Goal: Check status: Check status

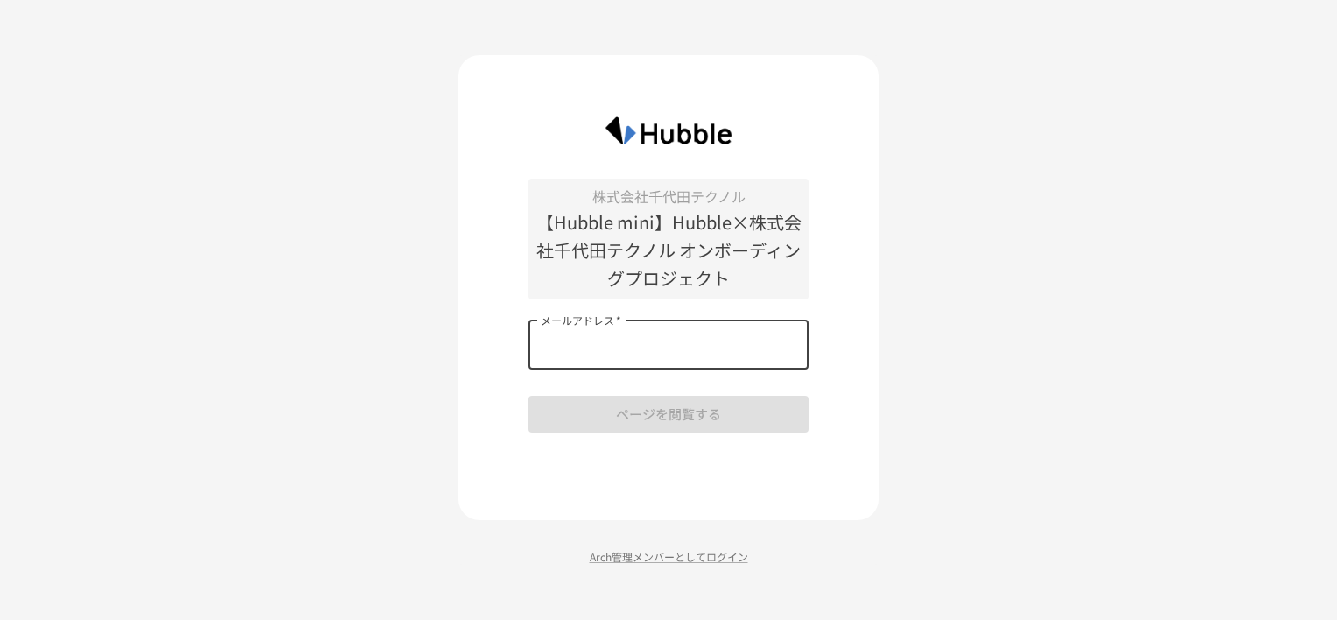
click at [584, 347] on input "メールアドレス   *" at bounding box center [669, 344] width 280 height 49
type input "**********"
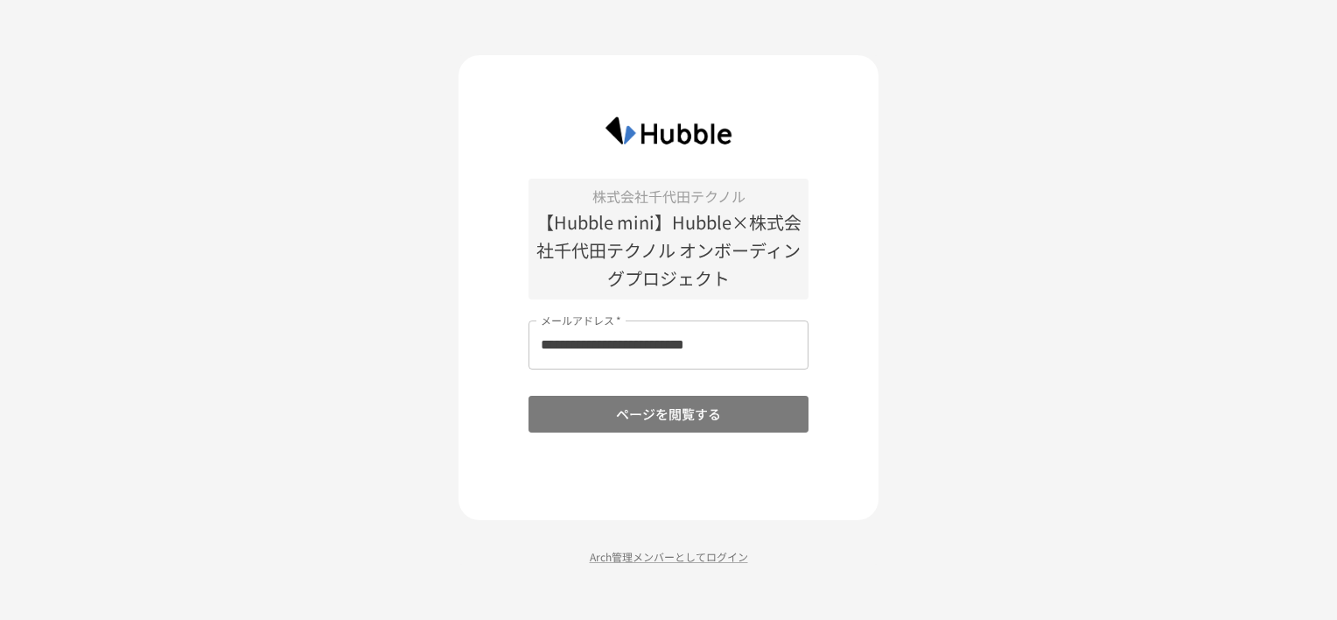
click at [640, 408] on button "ページを閲覧する" at bounding box center [669, 414] width 280 height 37
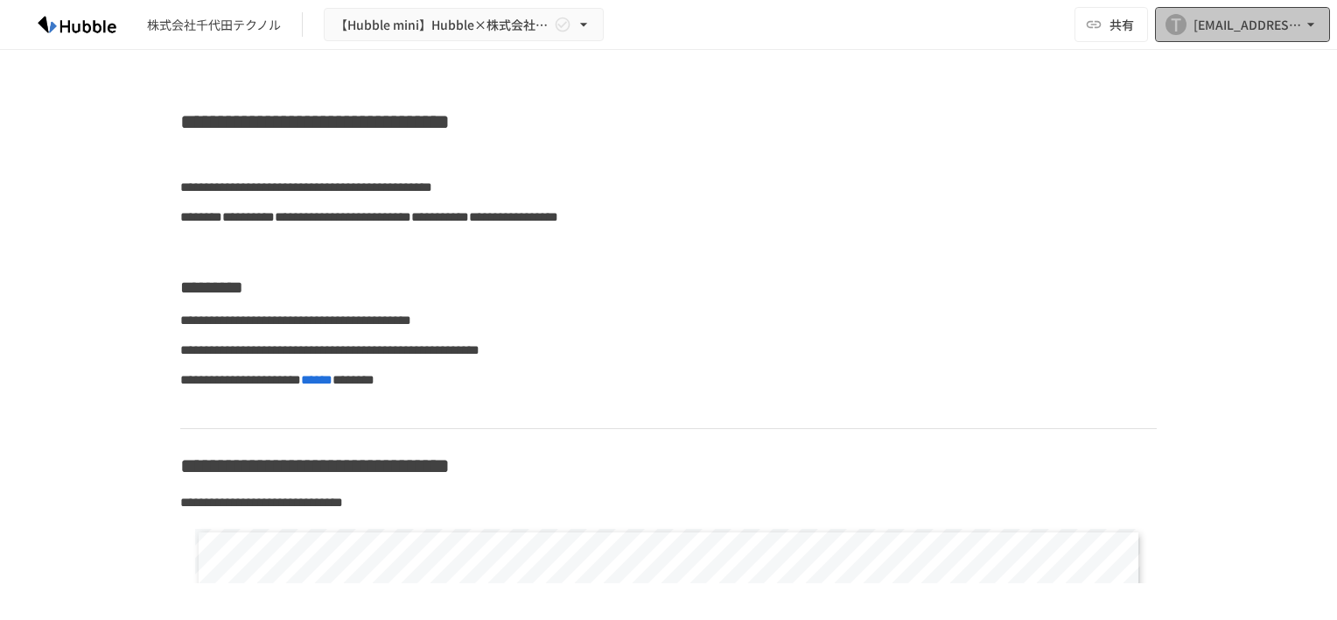
click at [1309, 25] on icon "button" at bounding box center [1311, 25] width 7 height 4
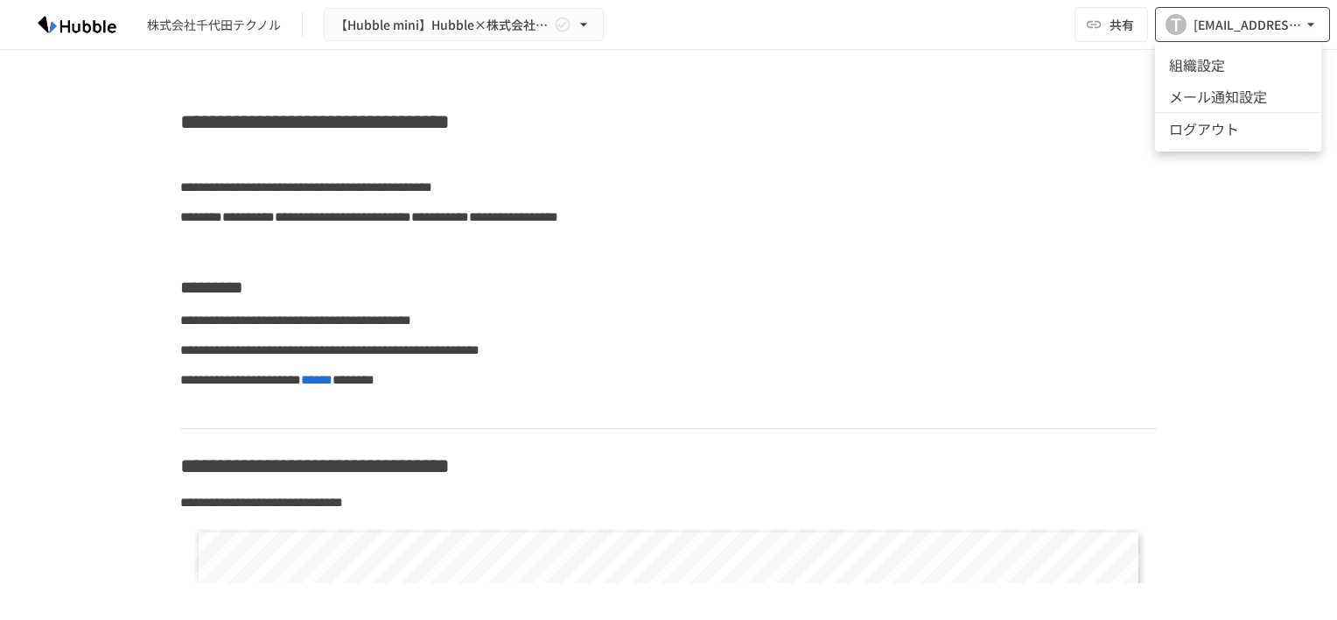
click at [1309, 25] on div at bounding box center [668, 310] width 1337 height 620
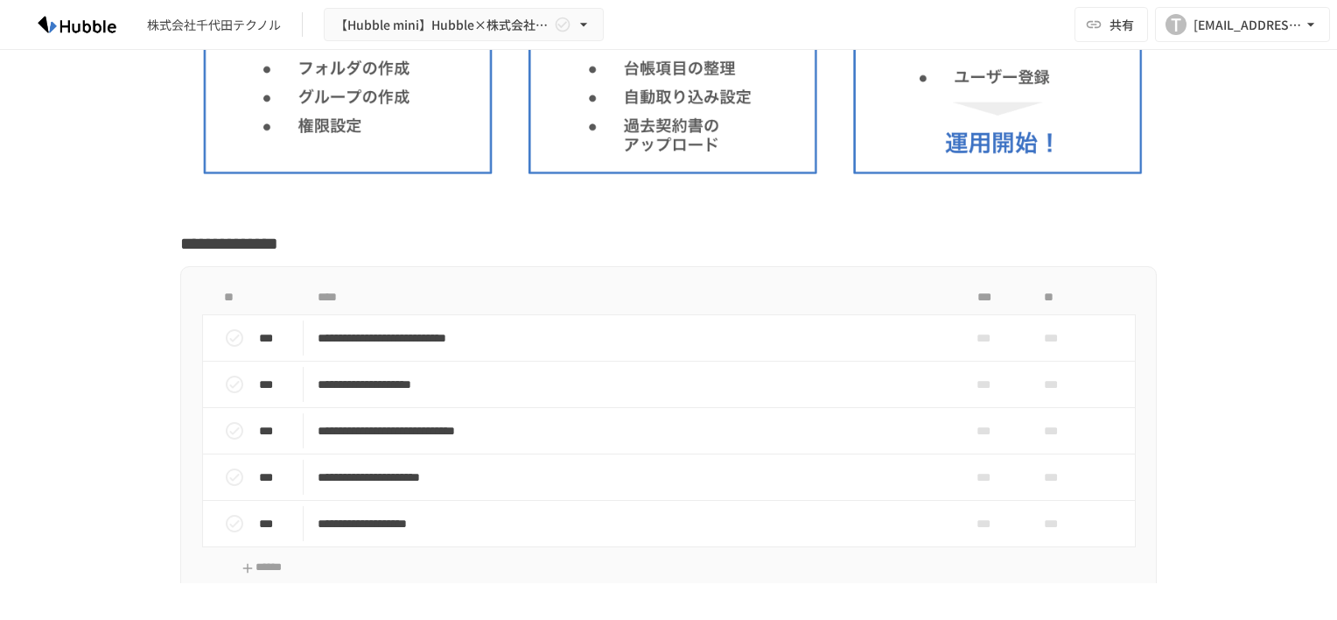
scroll to position [2713, 0]
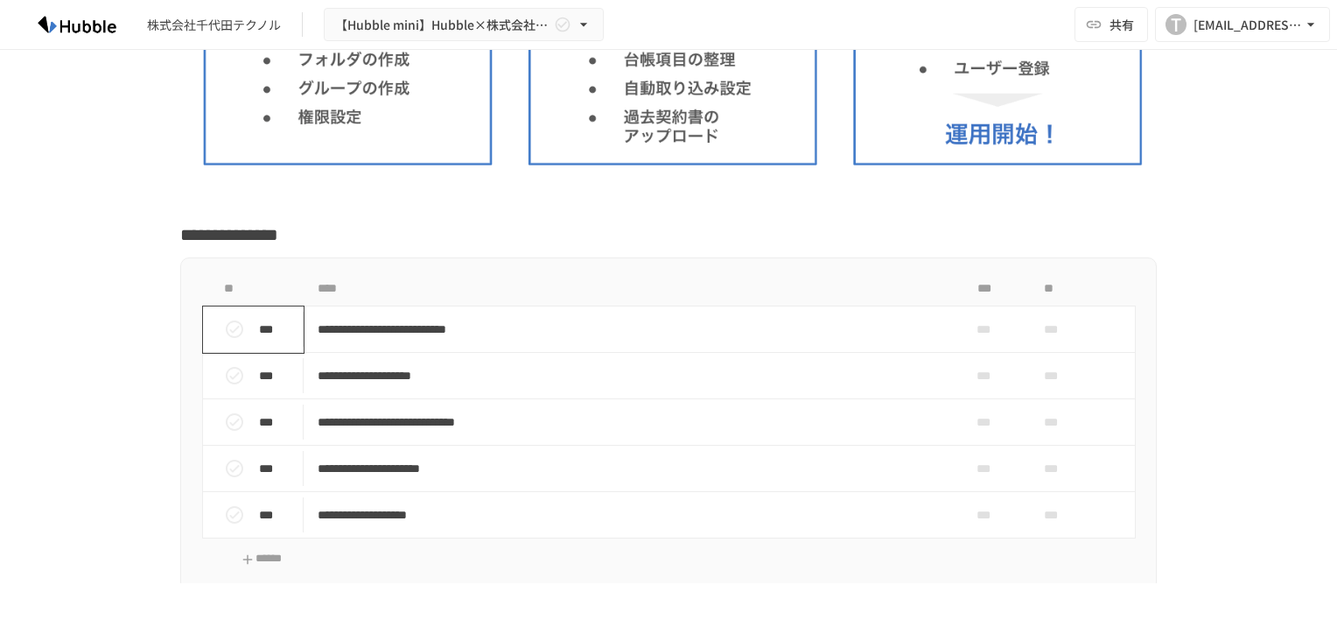
click at [228, 324] on icon "status" at bounding box center [234, 329] width 21 height 21
click at [228, 324] on icon "status" at bounding box center [235, 329] width 18 height 18
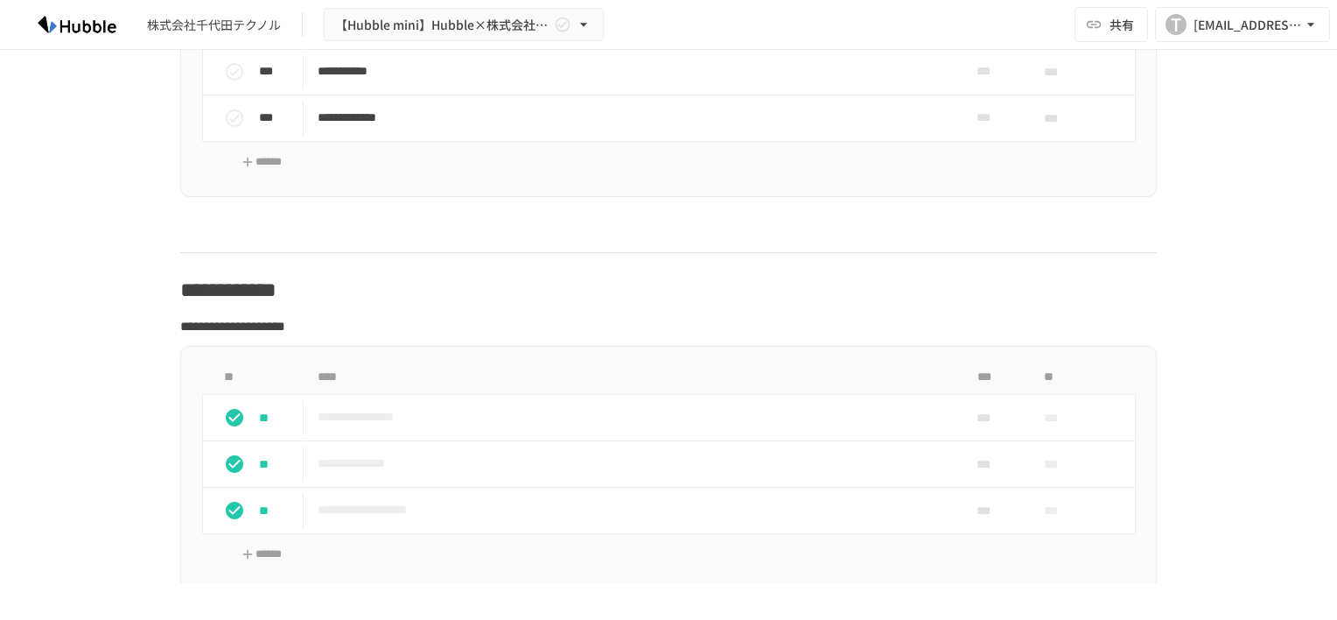
scroll to position [4289, 0]
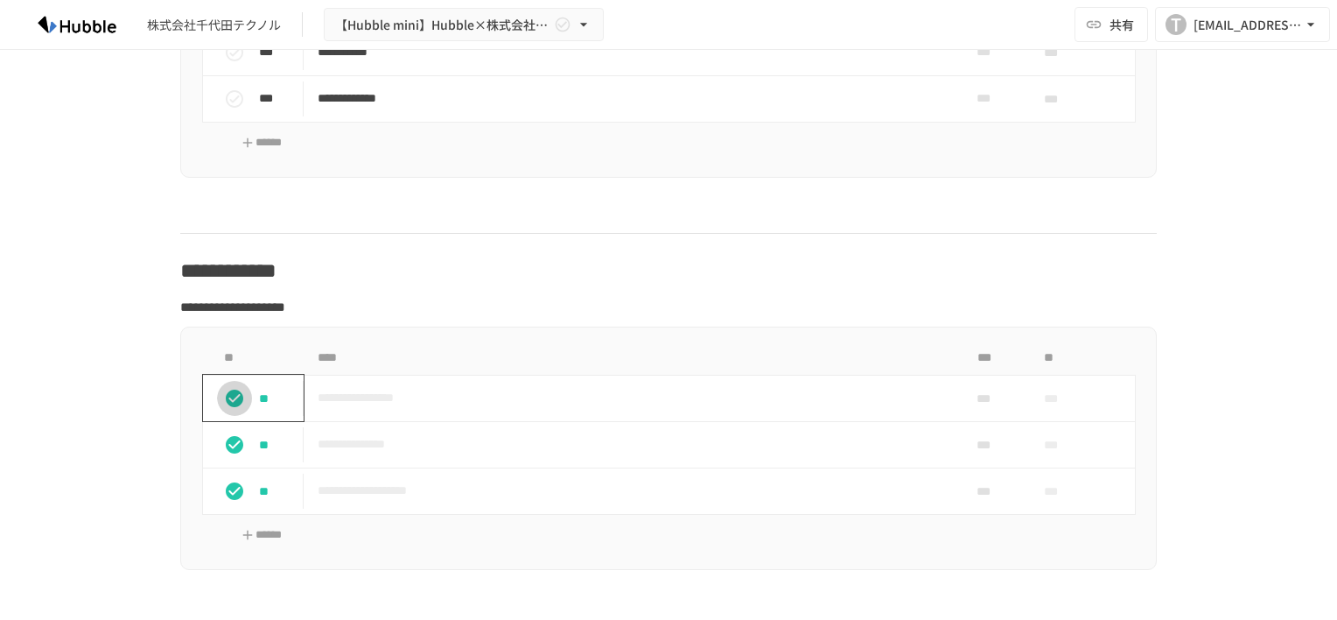
click at [233, 390] on icon "status" at bounding box center [235, 399] width 18 height 18
click at [233, 389] on icon "status" at bounding box center [234, 398] width 21 height 21
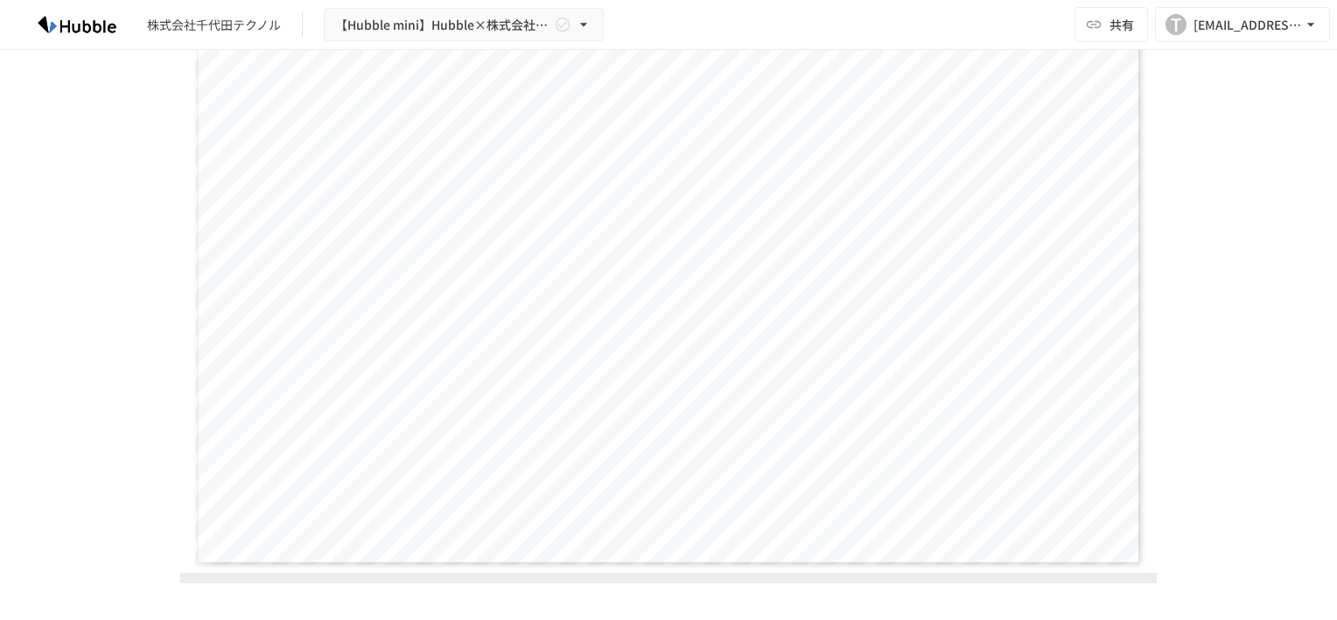
scroll to position [613, 0]
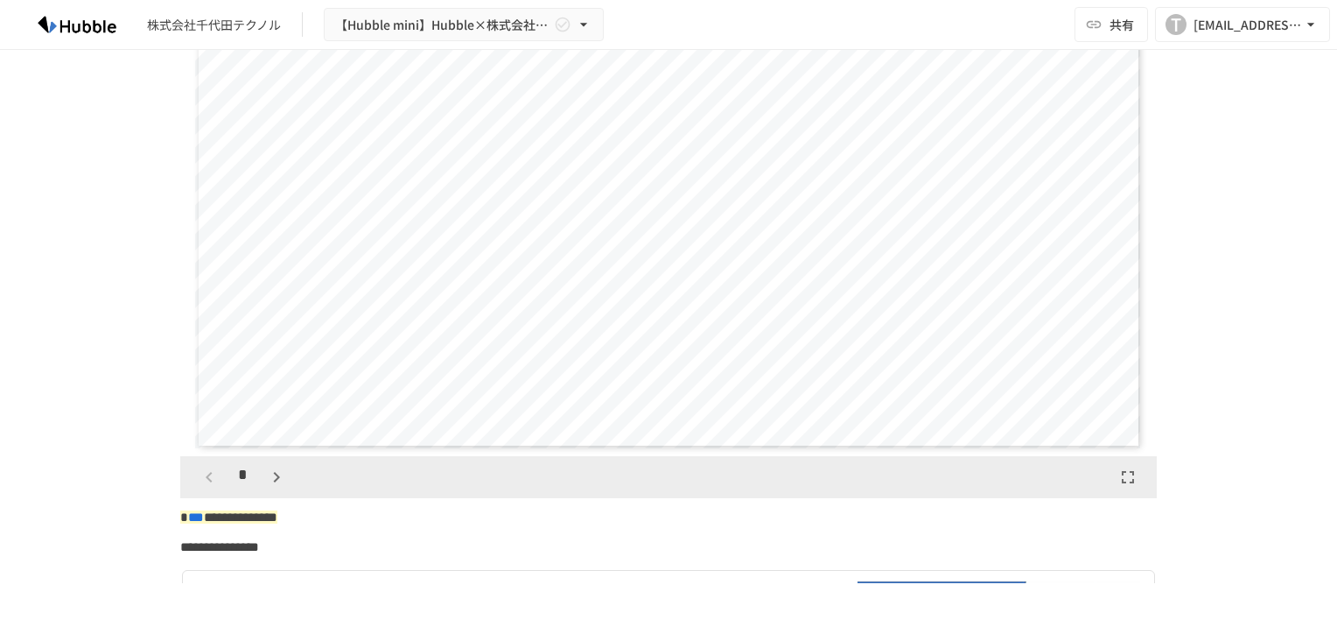
click at [586, 380] on div "**********" at bounding box center [669, 182] width 948 height 533
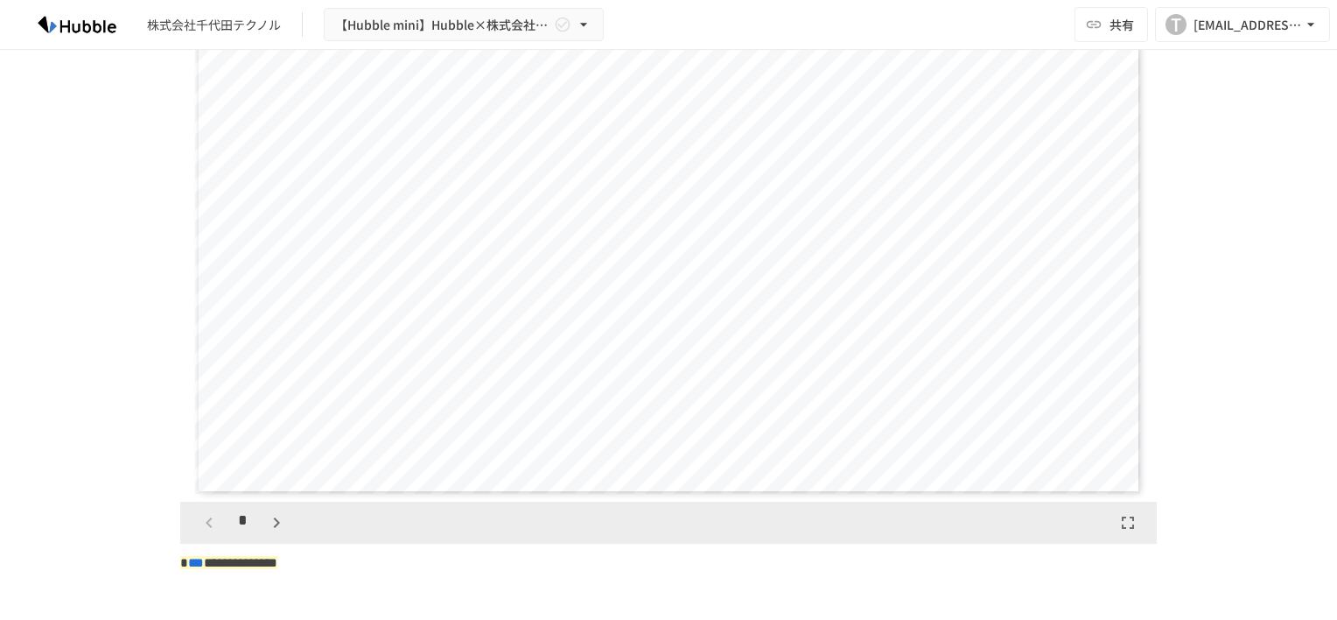
scroll to position [788, 0]
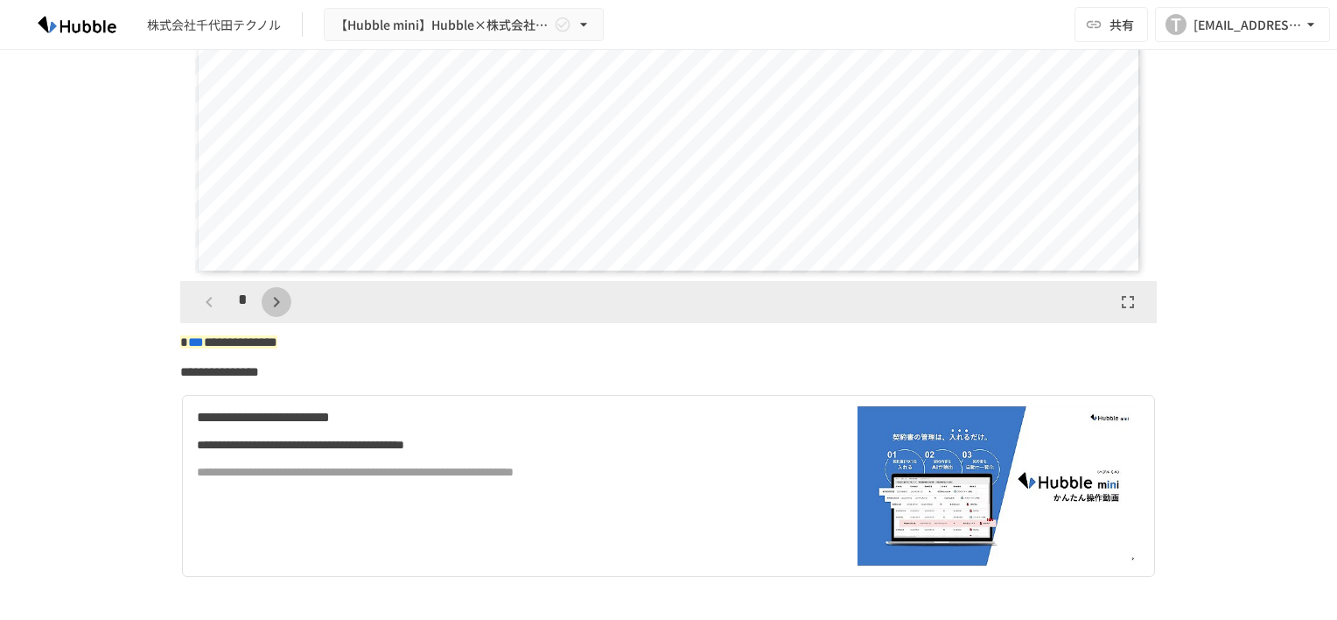
click at [272, 297] on icon "button" at bounding box center [276, 301] width 21 height 21
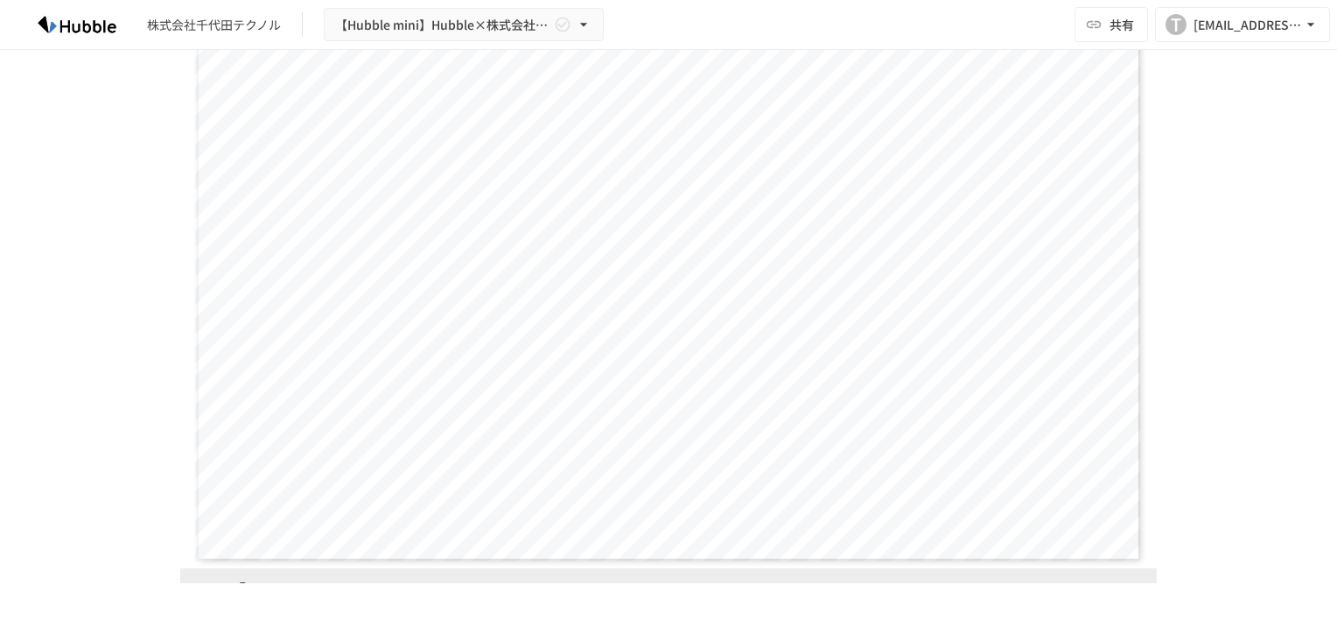
scroll to position [525, 0]
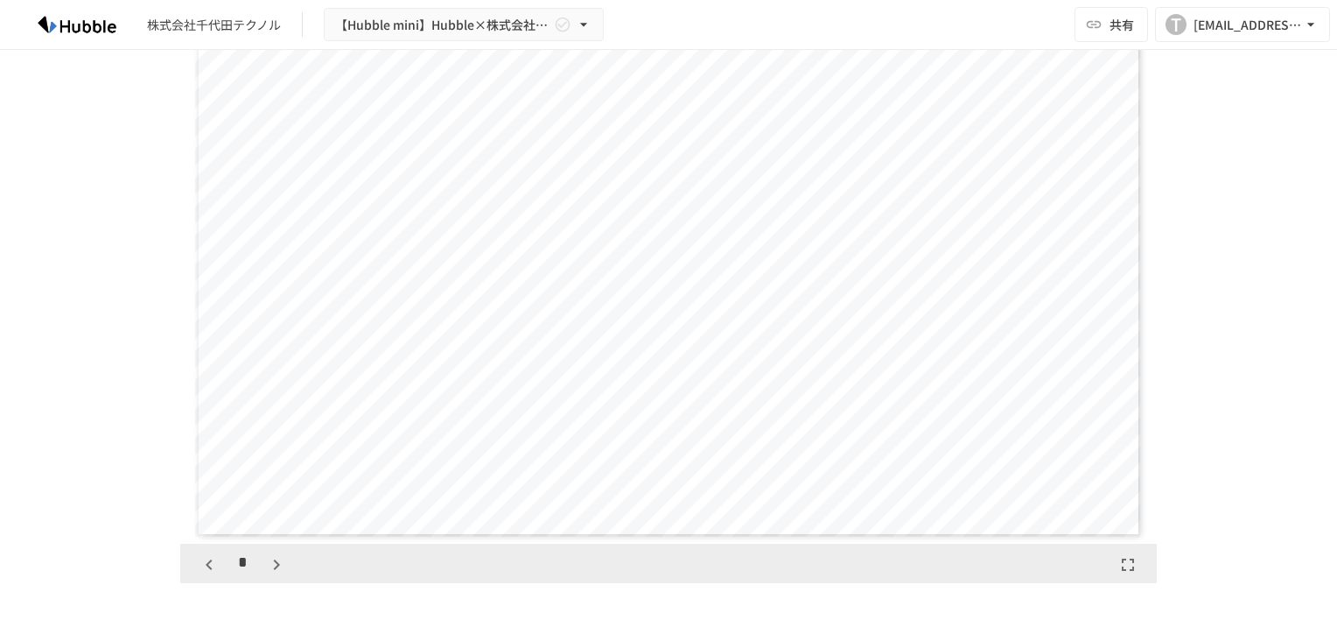
click at [266, 567] on icon "button" at bounding box center [276, 564] width 21 height 21
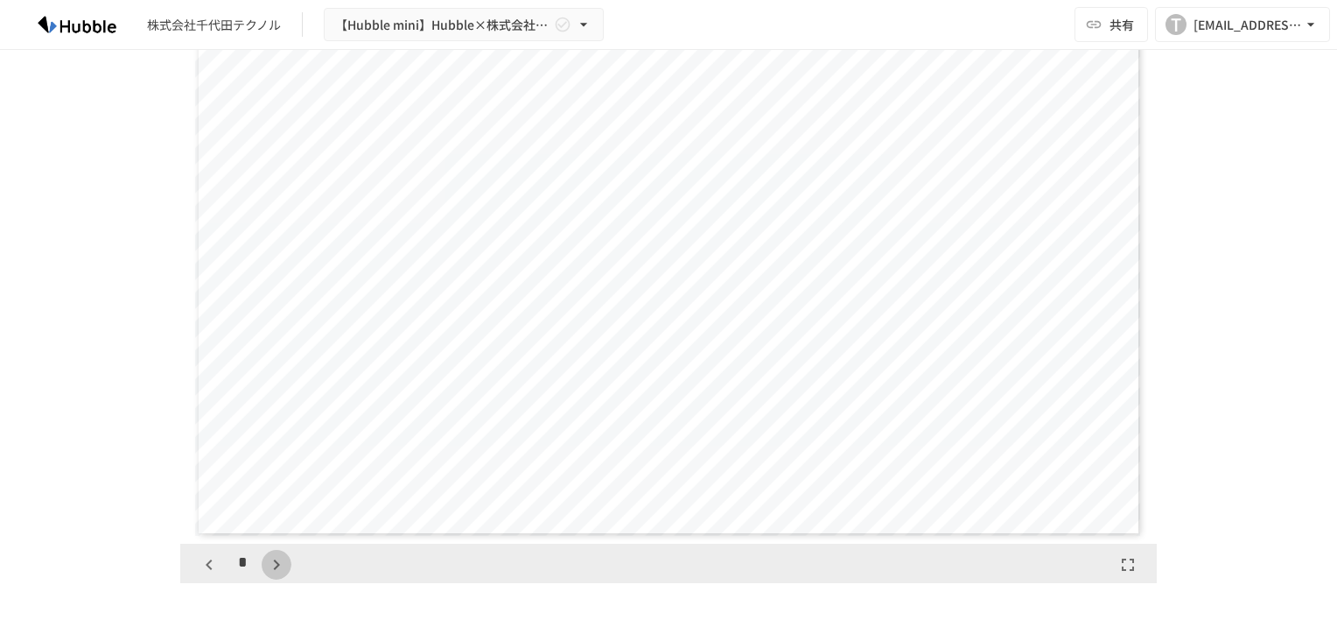
scroll to position [2188, 0]
click at [266, 567] on icon "button" at bounding box center [276, 564] width 21 height 21
click at [266, 564] on icon "button" at bounding box center [276, 564] width 21 height 21
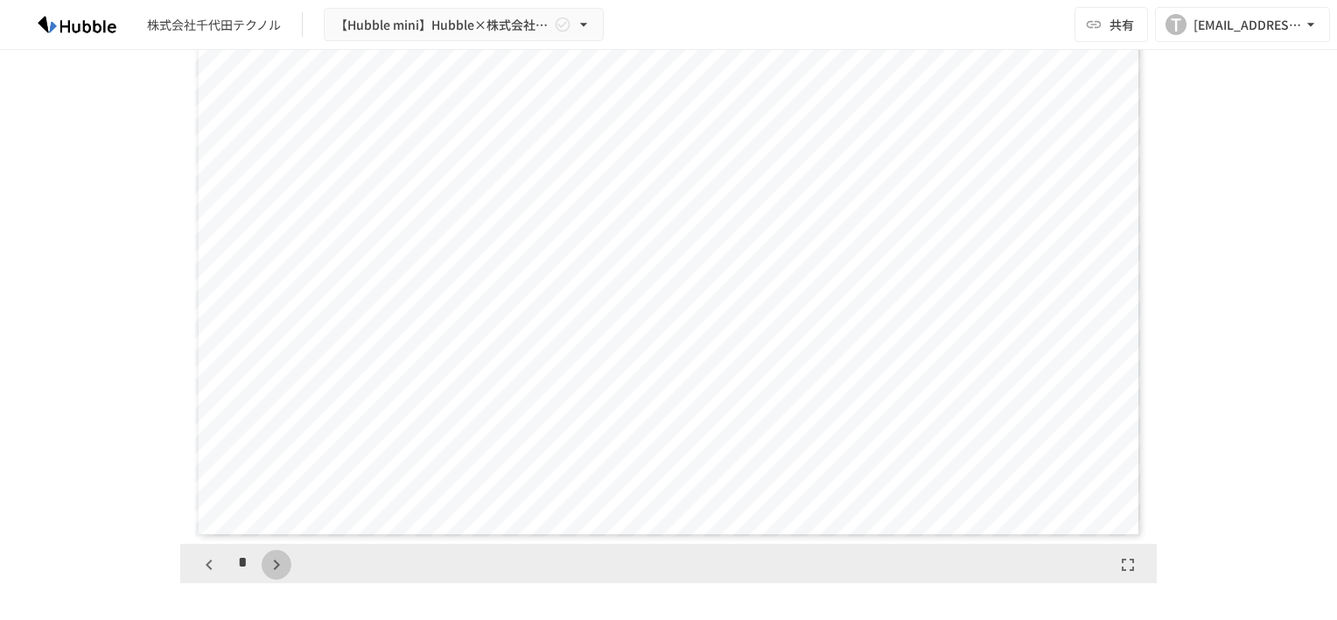
click at [266, 564] on icon "button" at bounding box center [276, 564] width 21 height 21
click at [203, 563] on icon "button" at bounding box center [209, 564] width 21 height 21
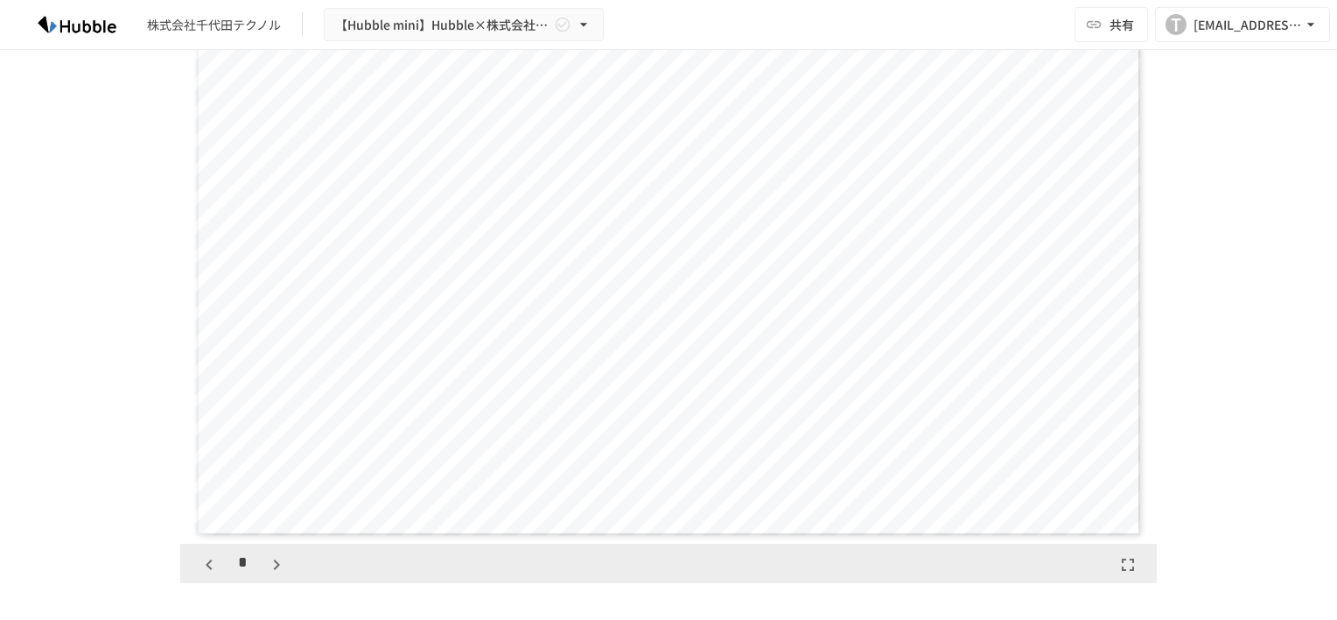
click at [203, 563] on icon "button" at bounding box center [209, 564] width 21 height 21
click at [266, 565] on icon "button" at bounding box center [276, 564] width 21 height 21
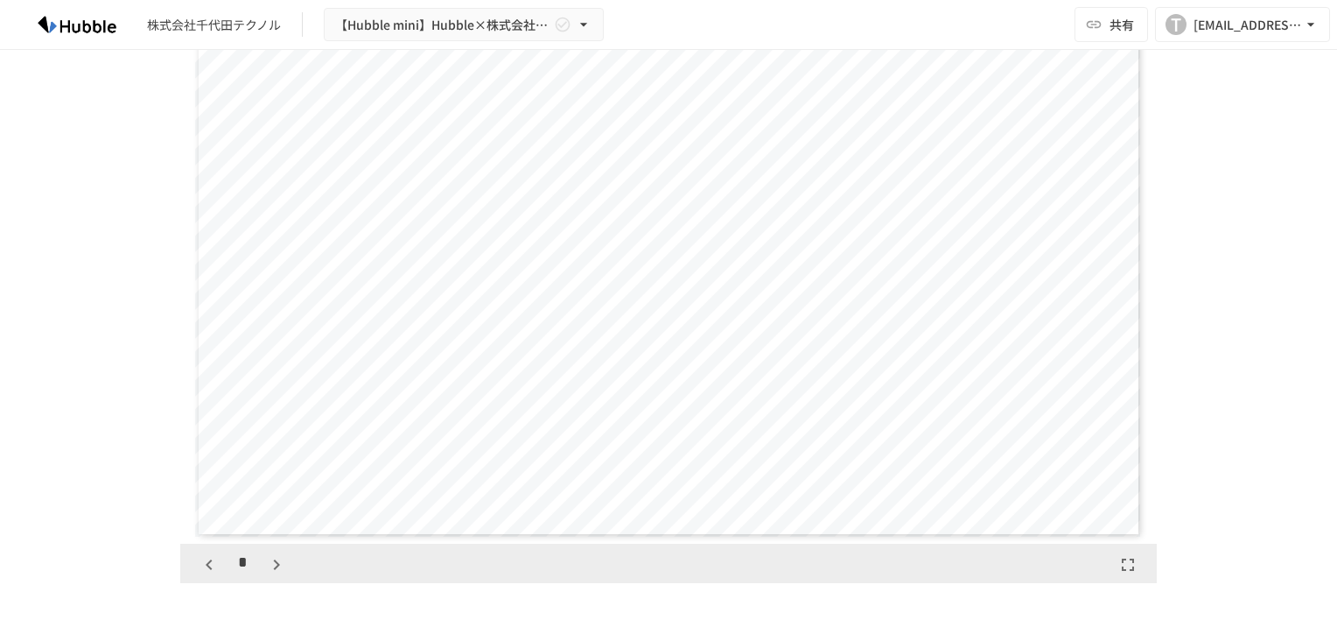
scroll to position [1093, 0]
click at [266, 565] on icon "button" at bounding box center [276, 564] width 21 height 21
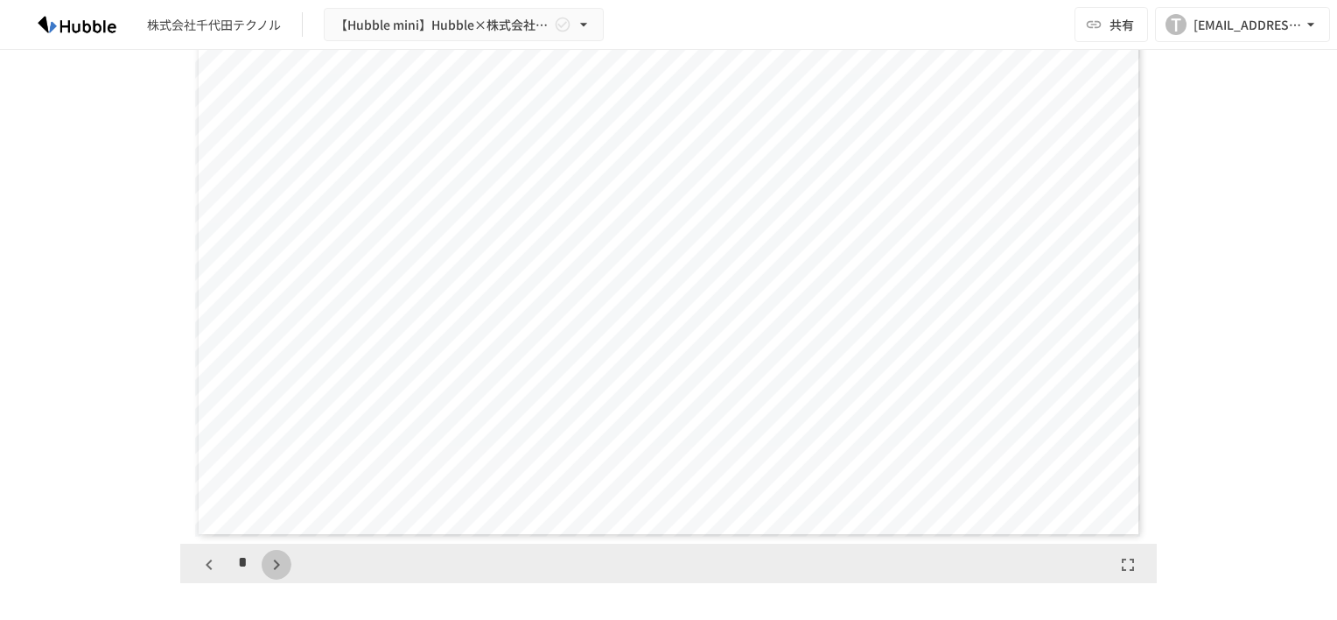
click at [266, 565] on icon "button" at bounding box center [276, 564] width 21 height 21
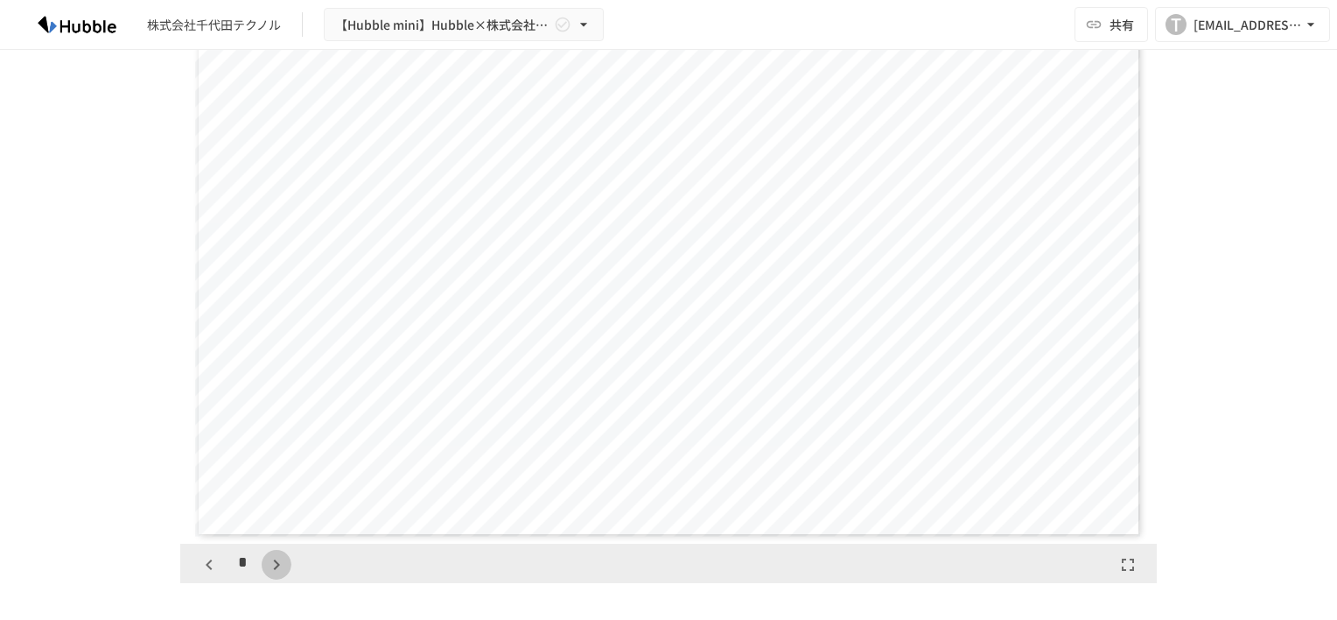
scroll to position [4376, 0]
click at [266, 565] on icon "button" at bounding box center [276, 564] width 21 height 21
click at [270, 565] on button "button" at bounding box center [285, 565] width 30 height 30
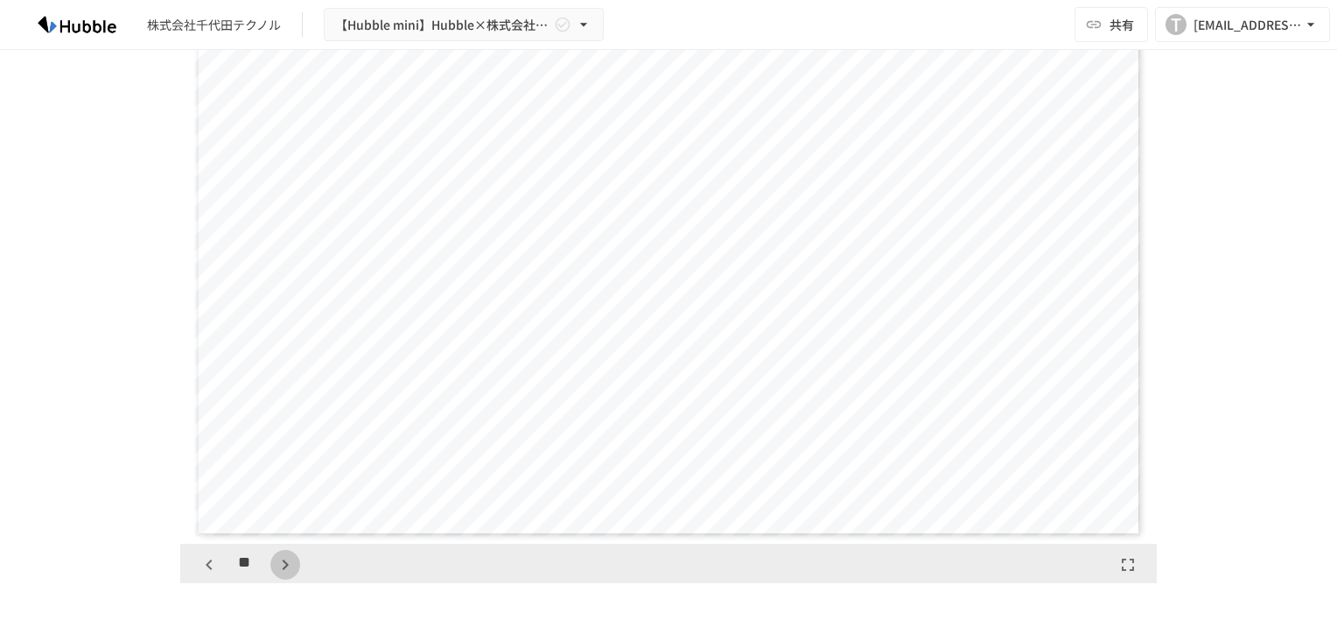
click at [270, 565] on button "button" at bounding box center [285, 565] width 30 height 30
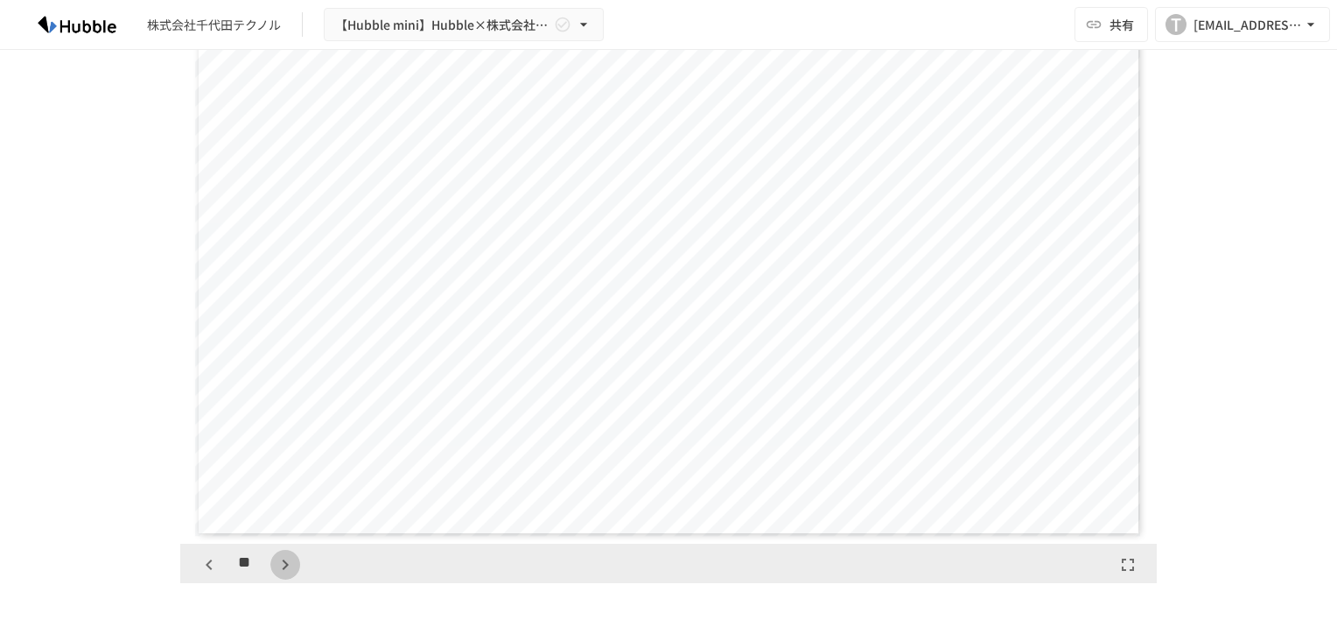
scroll to position [7111, 0]
click at [277, 565] on icon "button" at bounding box center [285, 564] width 21 height 21
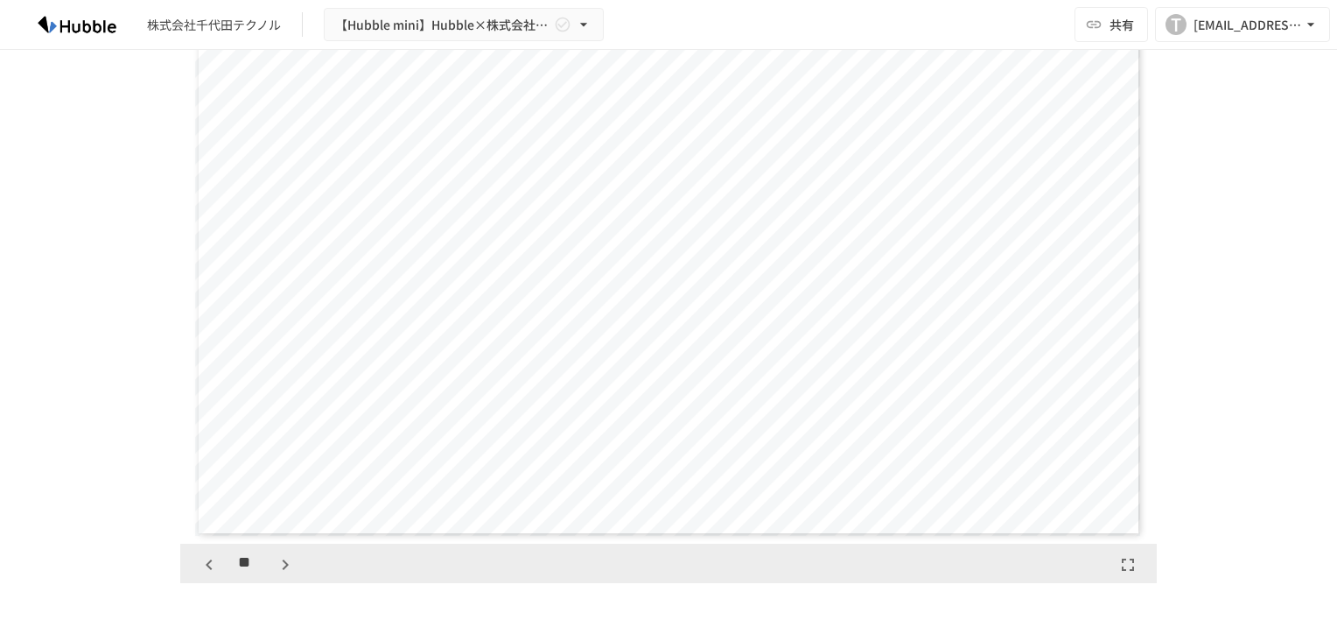
click at [275, 565] on icon "button" at bounding box center [285, 564] width 21 height 21
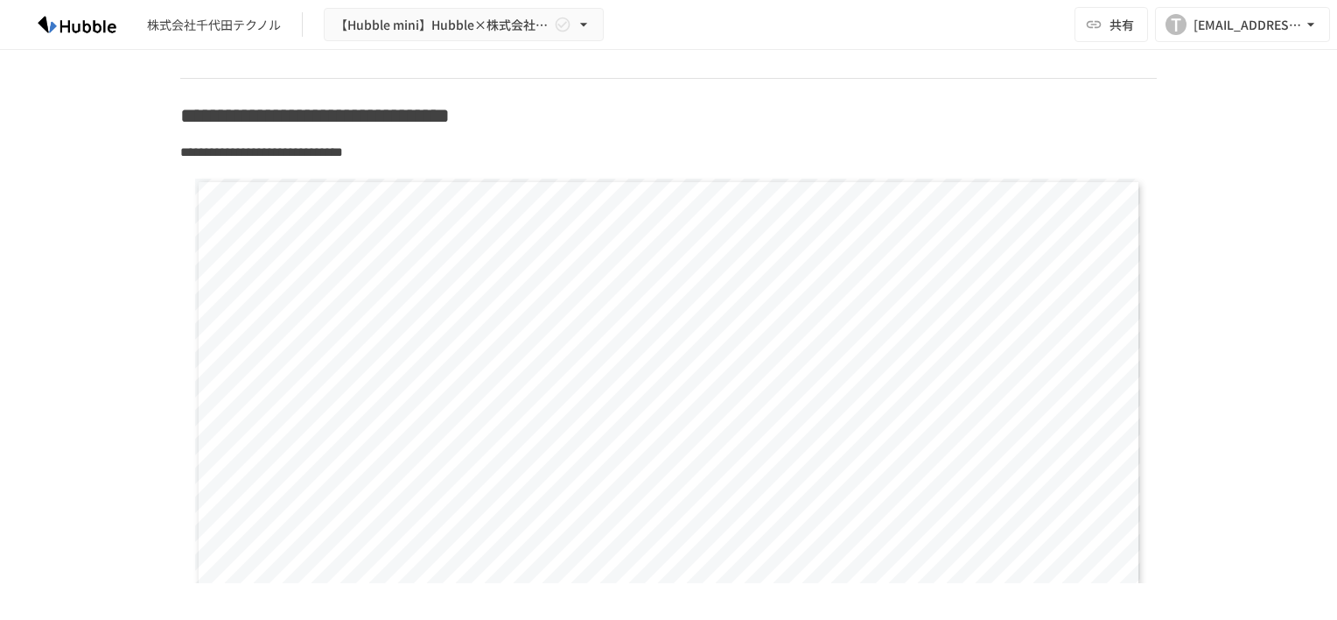
scroll to position [0, 0]
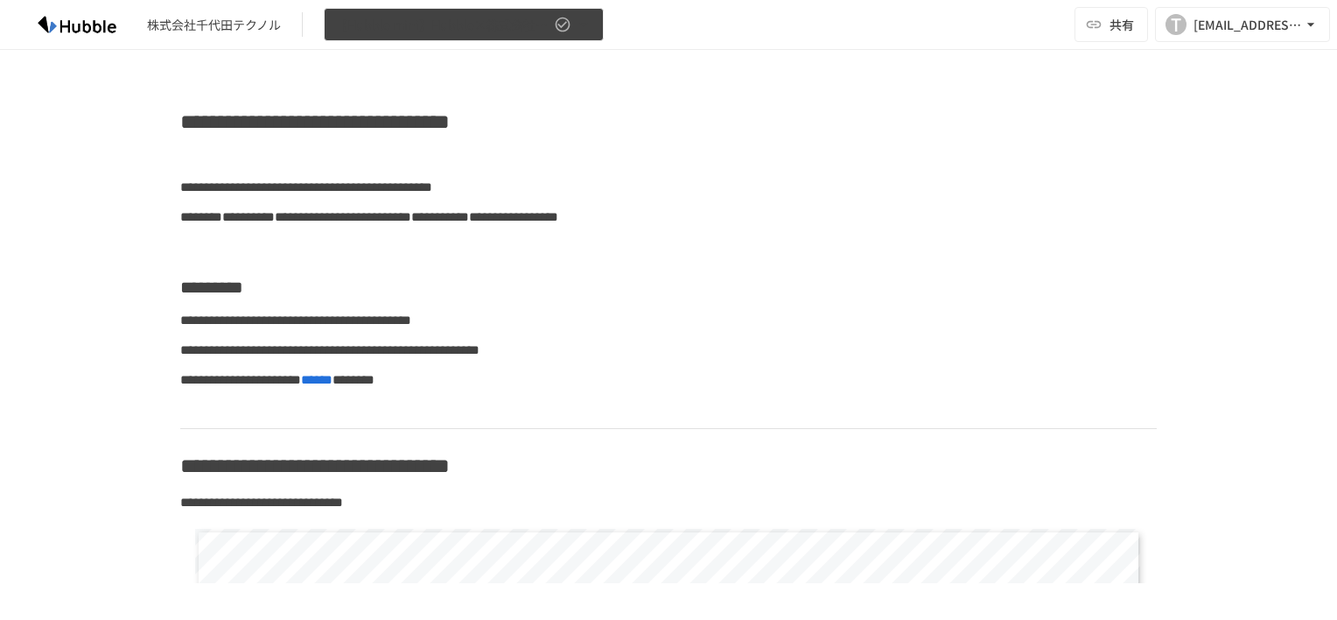
click at [562, 16] on icon "button" at bounding box center [563, 25] width 18 height 18
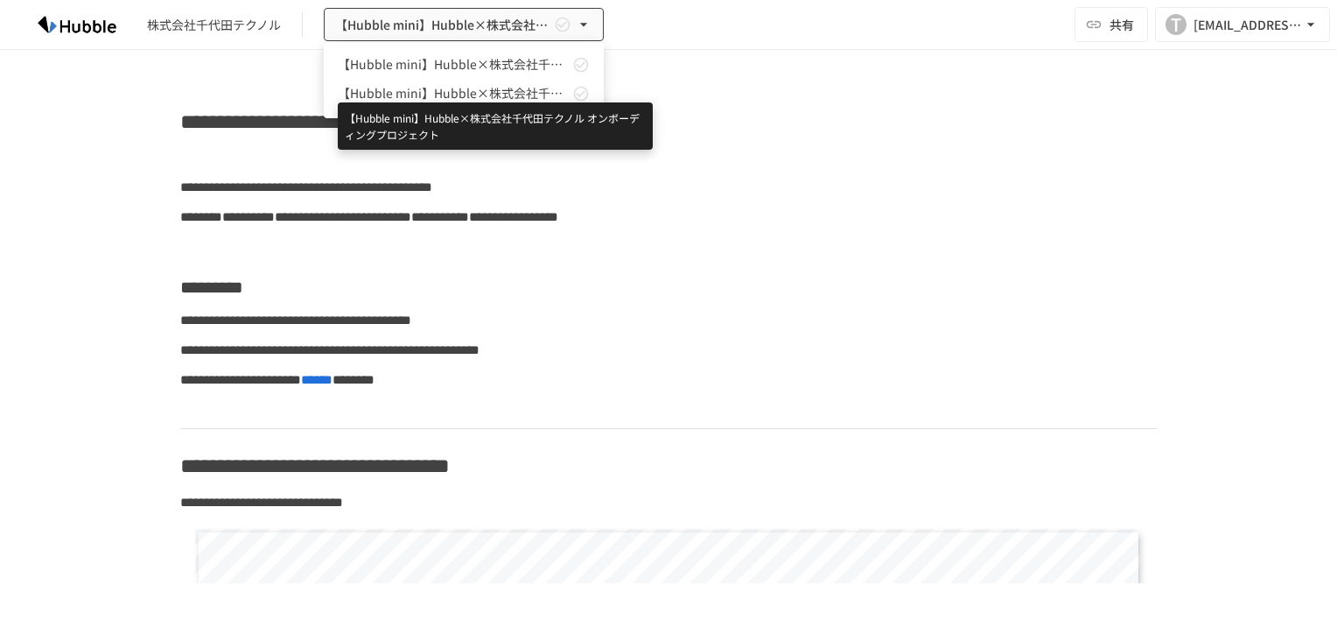
click at [536, 95] on span "【Hubble mini】Hubble×株式会社千代田テクノル オンボーディングプロジェクト" at bounding box center [453, 93] width 231 height 18
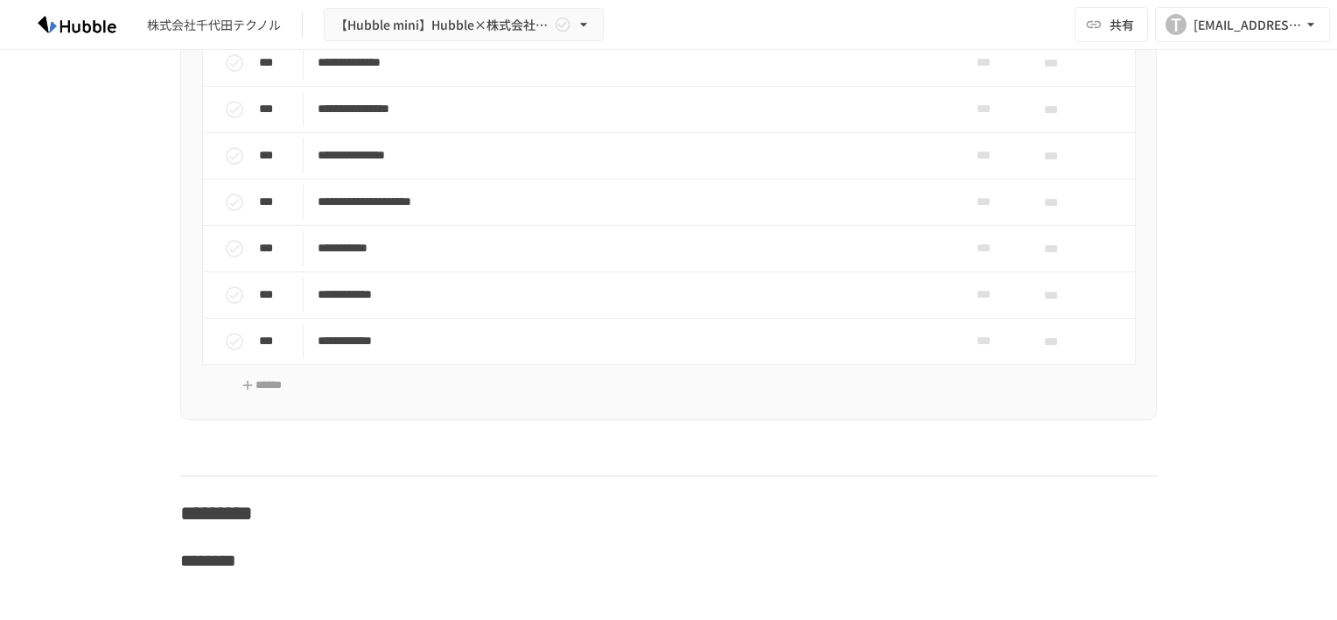
scroll to position [1225, 0]
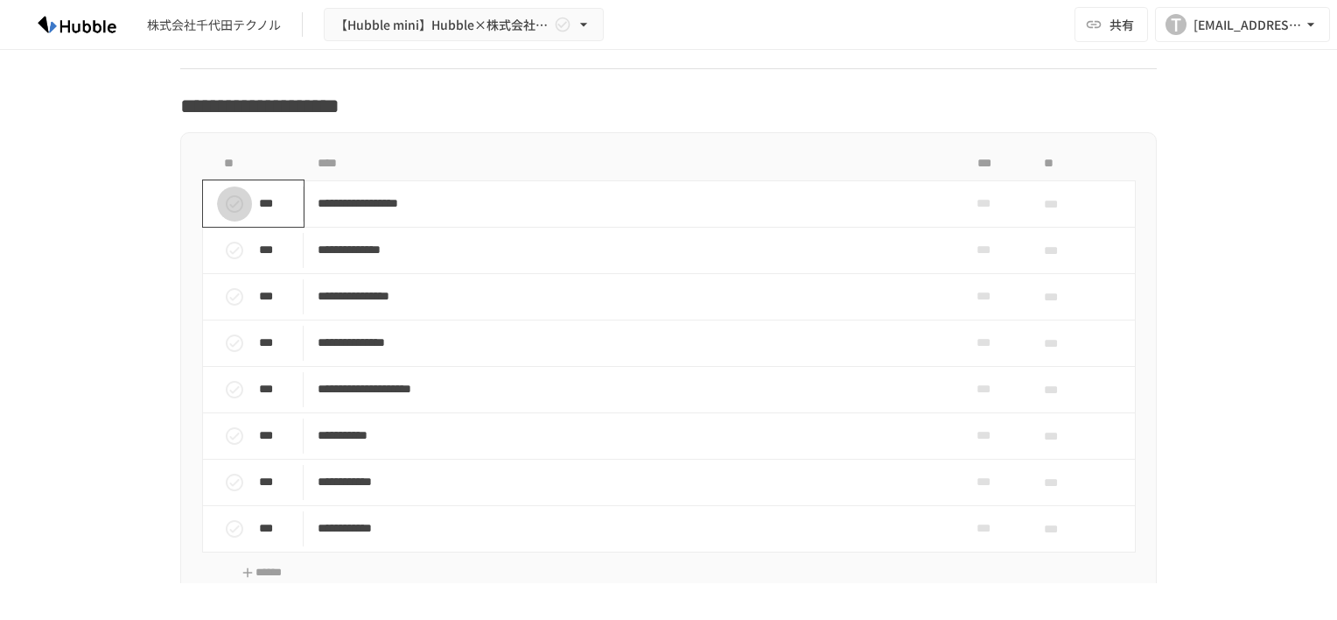
click at [228, 202] on icon "status" at bounding box center [235, 204] width 18 height 18
click at [226, 196] on icon "status" at bounding box center [235, 204] width 18 height 18
click at [1008, 198] on div "***" at bounding box center [988, 203] width 56 height 35
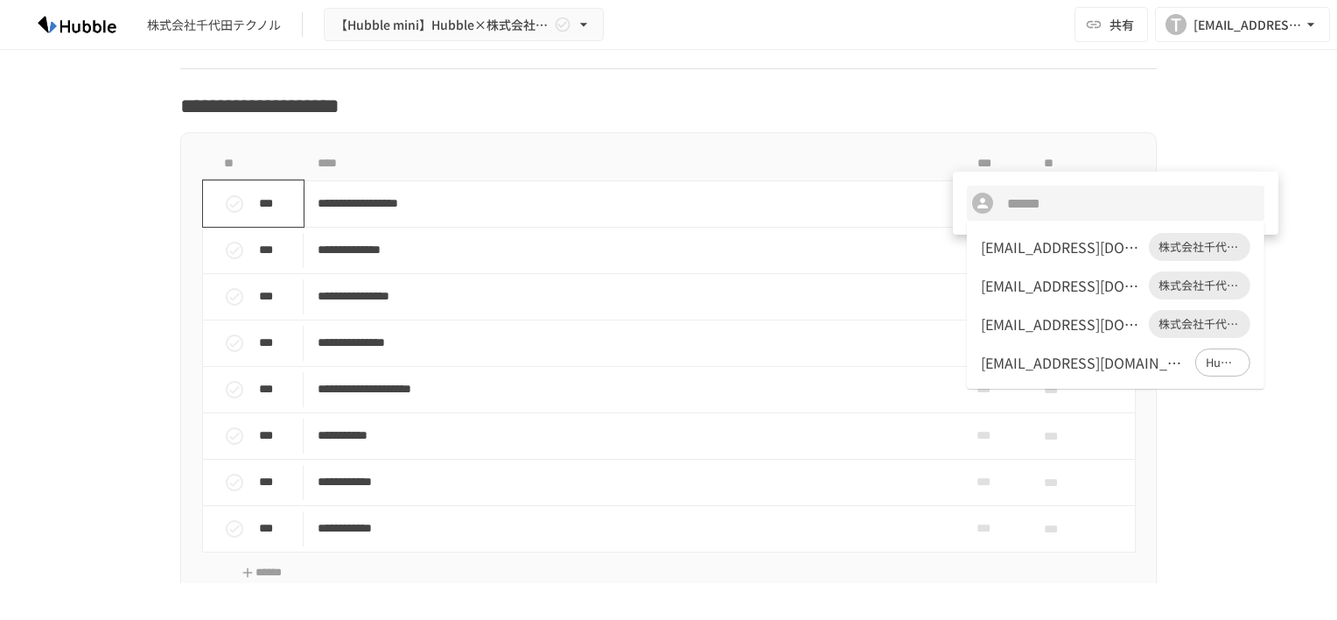
click at [911, 144] on div at bounding box center [668, 310] width 1337 height 620
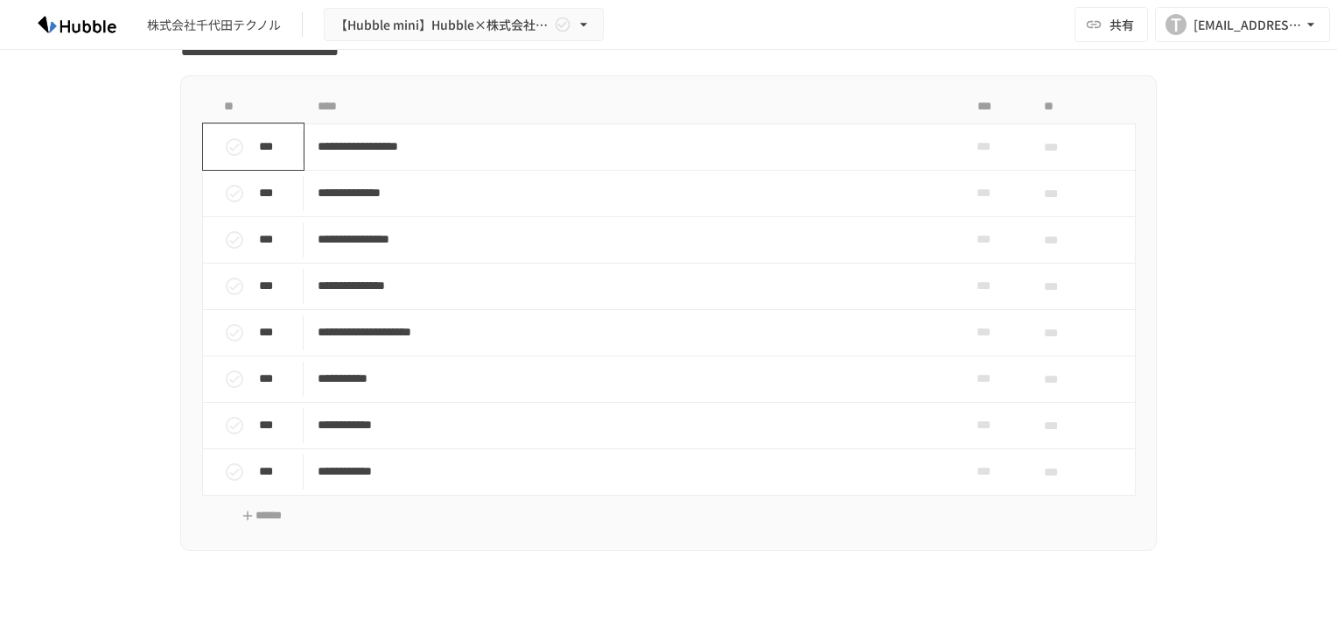
scroll to position [1313, 0]
